Goal: Find specific page/section: Find specific page/section

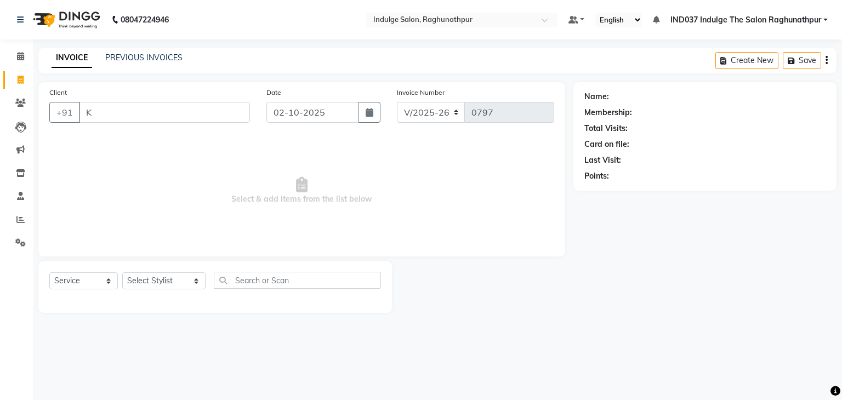
select select "7475"
select select "service"
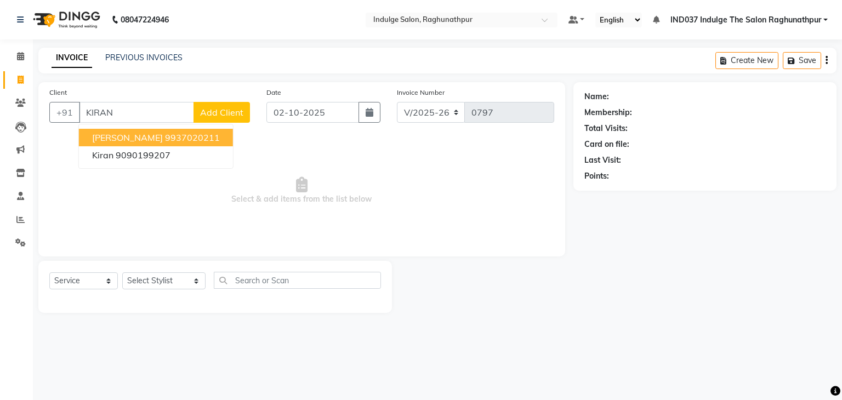
click at [165, 139] on ngb-highlight "9937020211" at bounding box center [192, 137] width 55 height 11
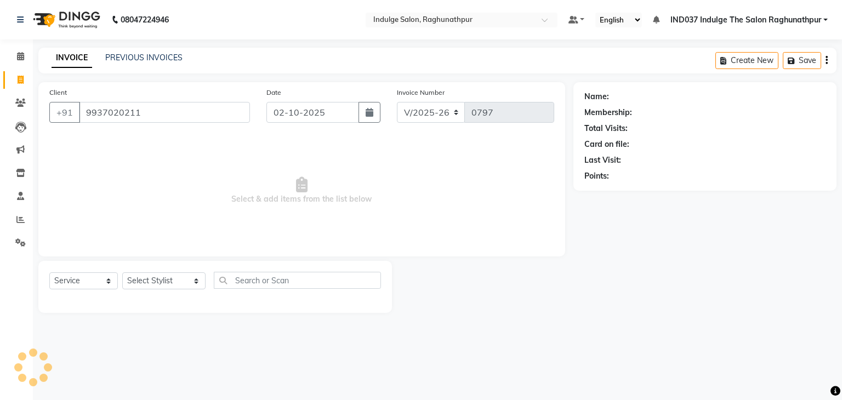
type input "9937020211"
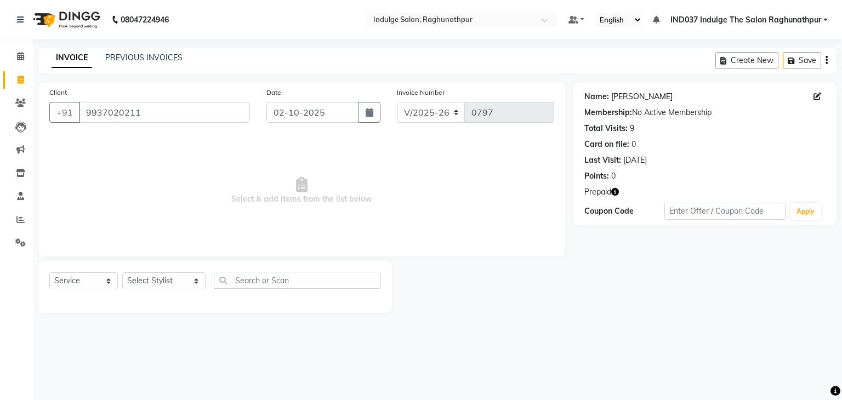
click at [624, 99] on link "[PERSON_NAME]" at bounding box center [641, 97] width 61 height 12
click at [20, 81] on icon at bounding box center [21, 80] width 6 height 8
select select "service"
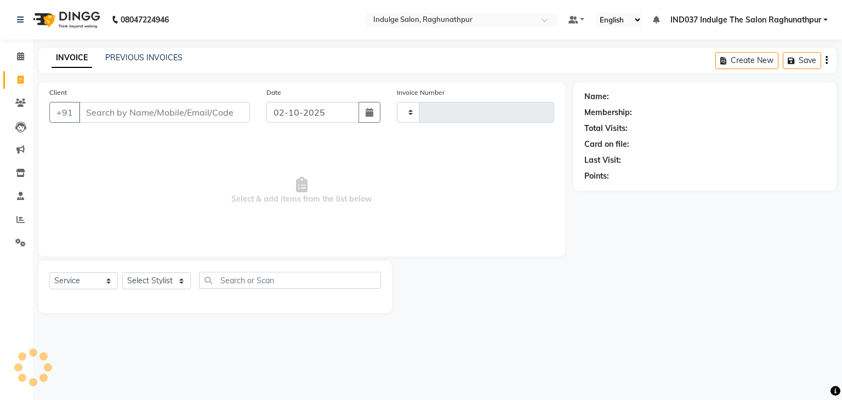
type input "0797"
select select "7475"
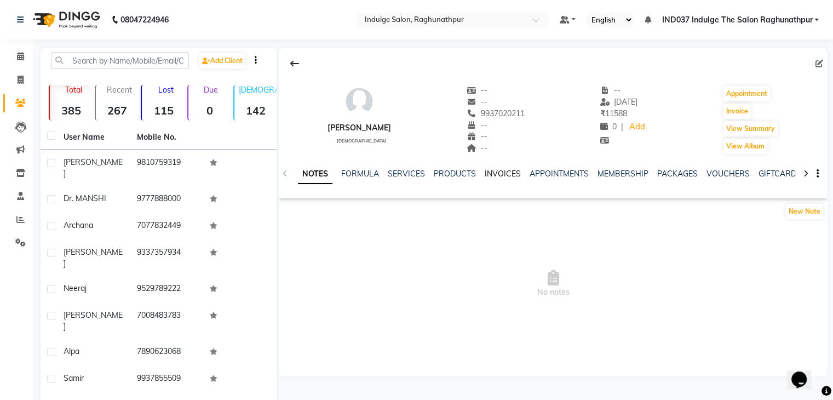
click at [494, 173] on link "INVOICES" at bounding box center [503, 174] width 36 height 10
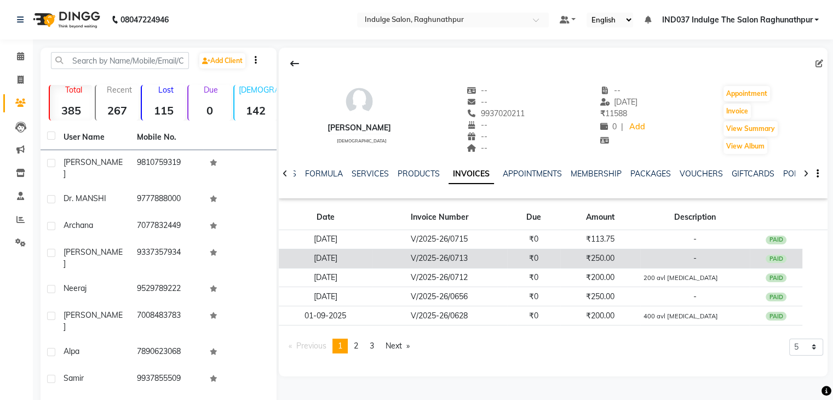
click at [616, 257] on td "₹250.00" at bounding box center [600, 258] width 79 height 19
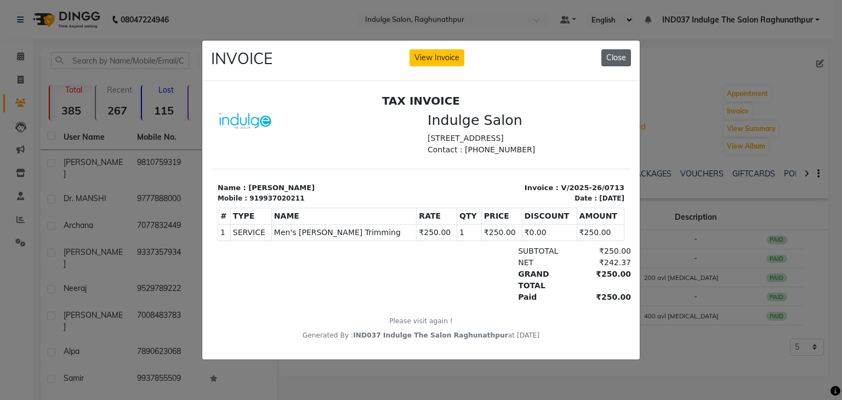
click at [618, 53] on button "Close" at bounding box center [616, 57] width 30 height 17
